Goal: Task Accomplishment & Management: Use online tool/utility

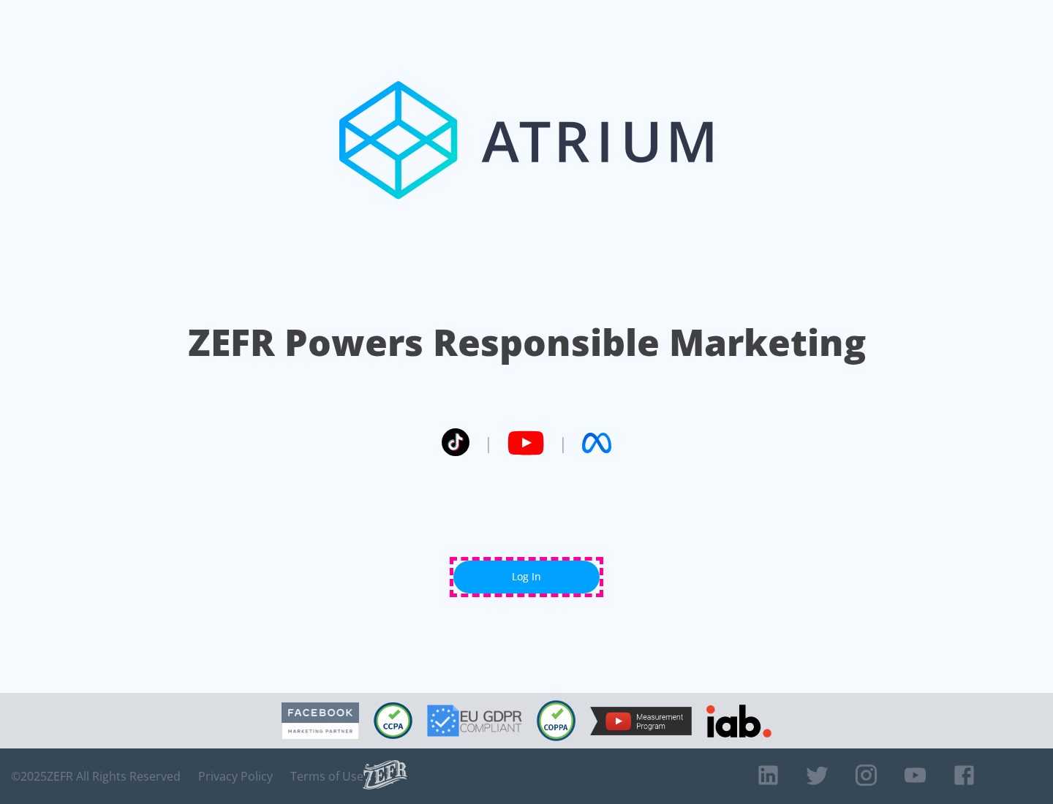
click at [526, 577] on link "Log In" at bounding box center [526, 577] width 146 height 33
